Goal: Check status: Check status

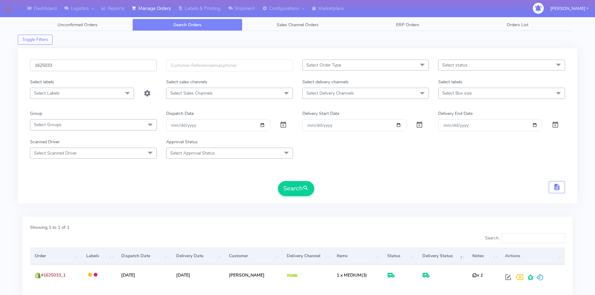
drag, startPoint x: 59, startPoint y: 70, endPoint x: 27, endPoint y: 73, distance: 32.3
click at [27, 72] on div "1625033" at bounding box center [93, 69] width 136 height 19
paste input "19974"
type input "1619974"
click at [298, 185] on button "Search" at bounding box center [296, 188] width 36 height 15
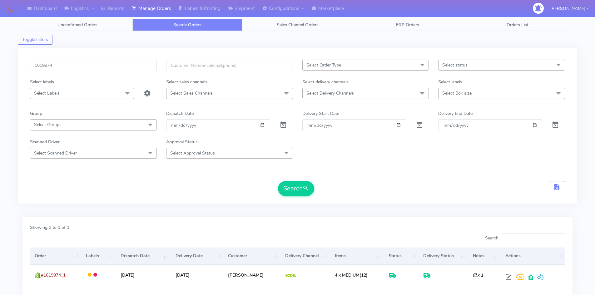
scroll to position [44, 0]
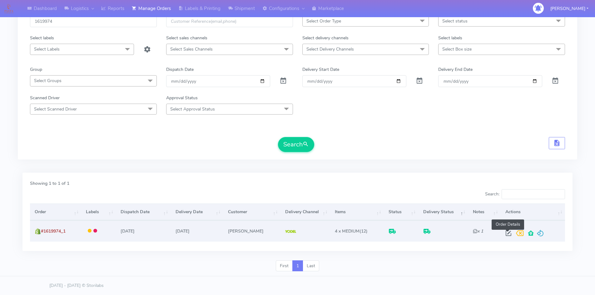
click at [509, 233] on span at bounding box center [508, 235] width 11 height 6
select select "5"
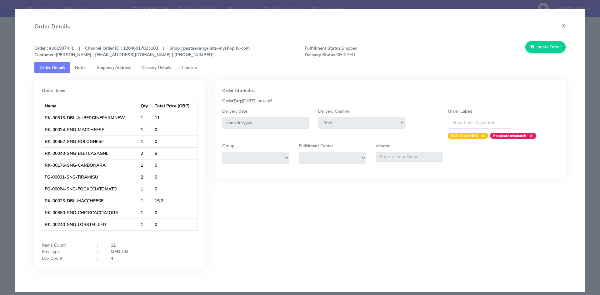
drag, startPoint x: 150, startPoint y: 66, endPoint x: 154, endPoint y: 70, distance: 6.0
click at [150, 66] on span "Delivery Details" at bounding box center [156, 68] width 30 height 6
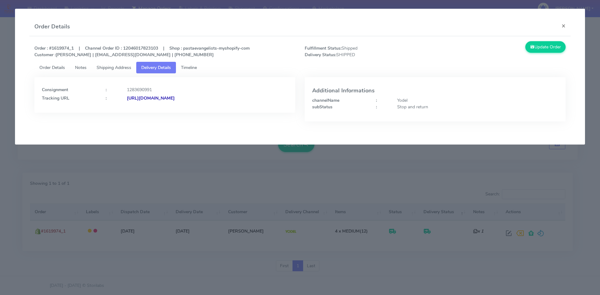
click at [175, 97] on strong "[URL][DOMAIN_NAME]" at bounding box center [151, 98] width 48 height 6
drag, startPoint x: 254, startPoint y: 96, endPoint x: 195, endPoint y: 99, distance: 59.7
click at [195, 99] on div "[URL][DOMAIN_NAME]" at bounding box center [207, 98] width 170 height 7
copy strong "JJD0002249960893033"
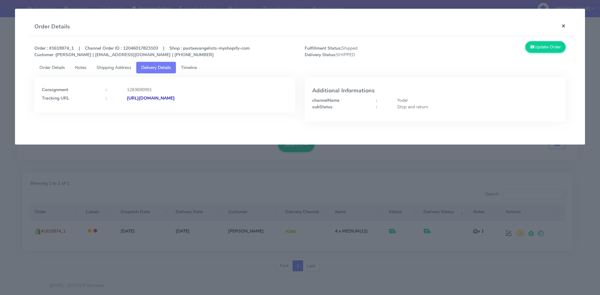
click at [567, 26] on button "×" at bounding box center [563, 25] width 14 height 17
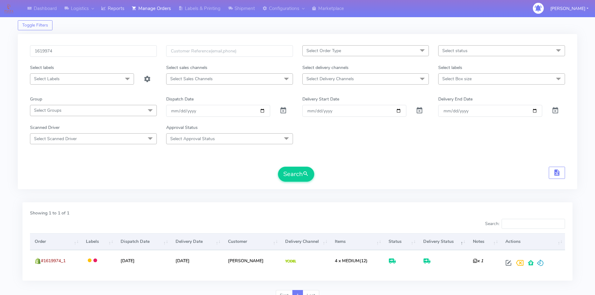
scroll to position [0, 0]
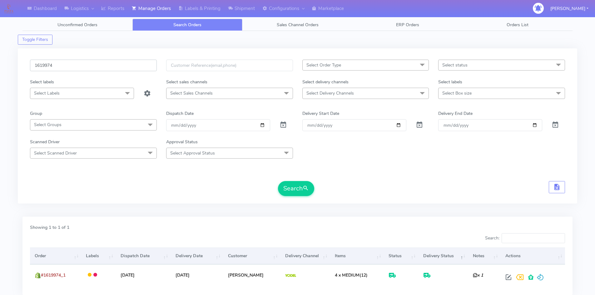
drag, startPoint x: 77, startPoint y: 61, endPoint x: 20, endPoint y: 70, distance: 57.8
click at [20, 70] on div "1619974 Select Order Type Select All MEALS ATAVI One Off Pasta Club Gift Kit Ev…" at bounding box center [297, 125] width 559 height 155
paste input "25033"
type input "1625033"
click at [288, 188] on button "Search" at bounding box center [296, 188] width 36 height 15
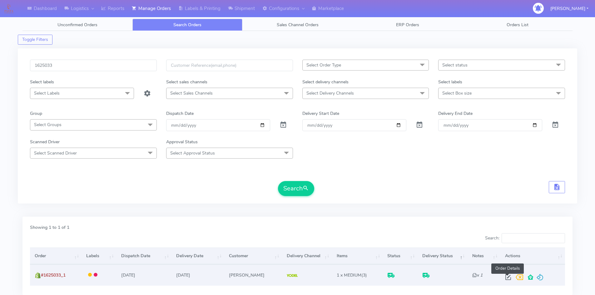
click at [507, 277] on span at bounding box center [507, 279] width 11 height 6
select select "5"
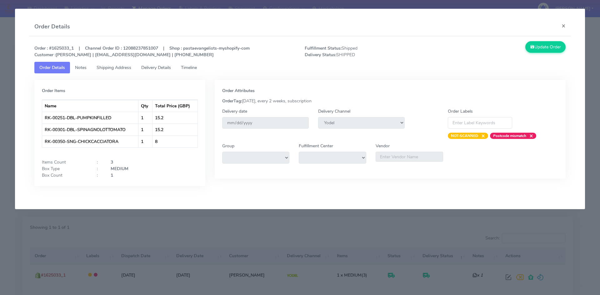
click at [167, 67] on span "Delivery Details" at bounding box center [156, 68] width 30 height 6
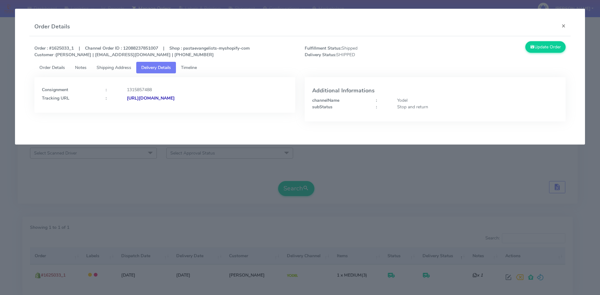
drag, startPoint x: 269, startPoint y: 98, endPoint x: 215, endPoint y: 96, distance: 53.8
click at [215, 96] on div "Consignment : 1315857488 Tracking URL : [URL][DOMAIN_NAME]" at bounding box center [165, 93] width 246 height 17
click at [293, 46] on p "Order : #1625033_1 | Channel Order ID : 12088237851007 | Shop : pastaevangelist…" at bounding box center [165, 51] width 270 height 13
drag, startPoint x: 260, startPoint y: 96, endPoint x: 194, endPoint y: 100, distance: 65.7
click at [194, 100] on div "[URL][DOMAIN_NAME]" at bounding box center [207, 98] width 170 height 7
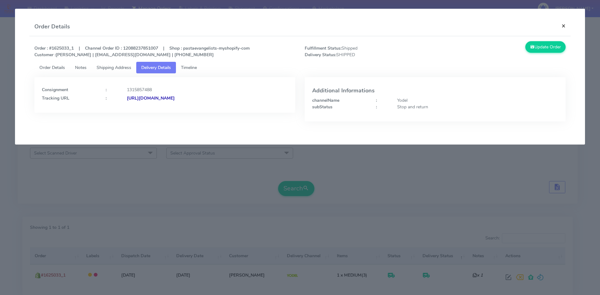
click at [565, 25] on button "×" at bounding box center [563, 25] width 14 height 17
